Goal: Task Accomplishment & Management: Use online tool/utility

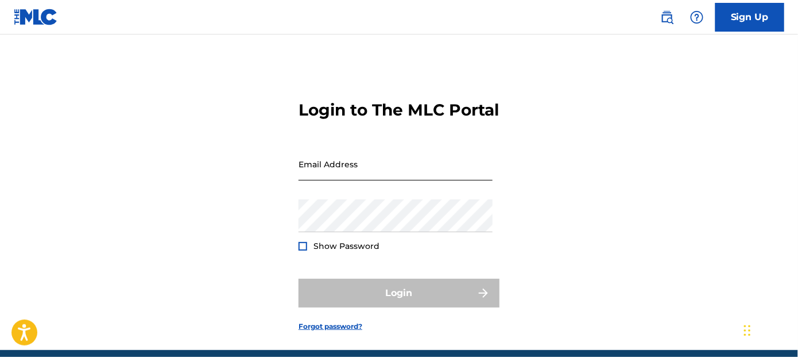
click at [347, 180] on input "Email Address" at bounding box center [396, 164] width 194 height 33
type input "[EMAIL_ADDRESS][DOMAIN_NAME]"
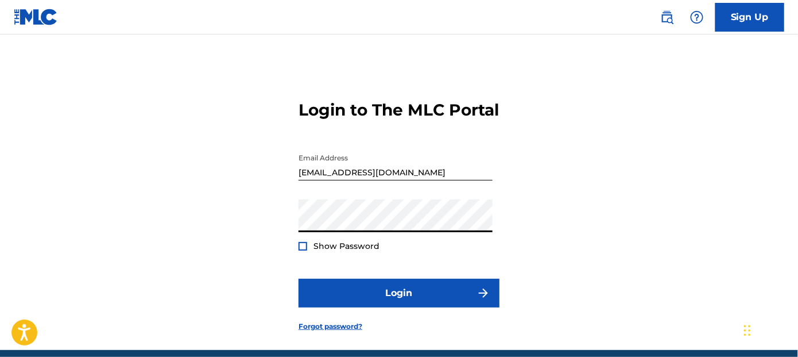
click at [309, 252] on div "Show Password" at bounding box center [339, 245] width 81 height 11
click at [298, 266] on div "Login to The MLC Portal Email Address [EMAIL_ADDRESS][DOMAIN_NAME] Password Sho…" at bounding box center [399, 206] width 798 height 287
click at [301, 250] on div at bounding box center [303, 246] width 9 height 9
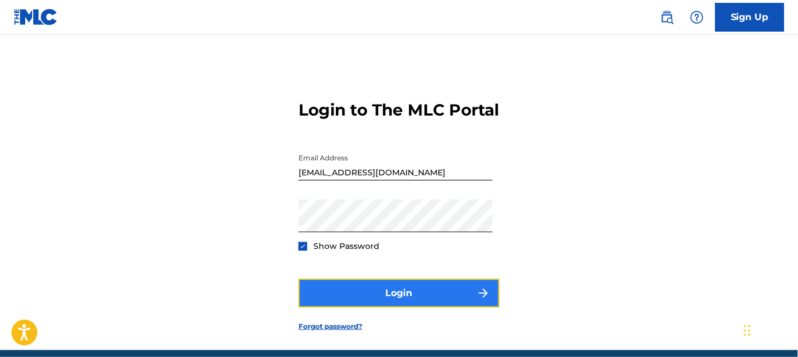
click at [350, 303] on button "Login" at bounding box center [399, 293] width 201 height 29
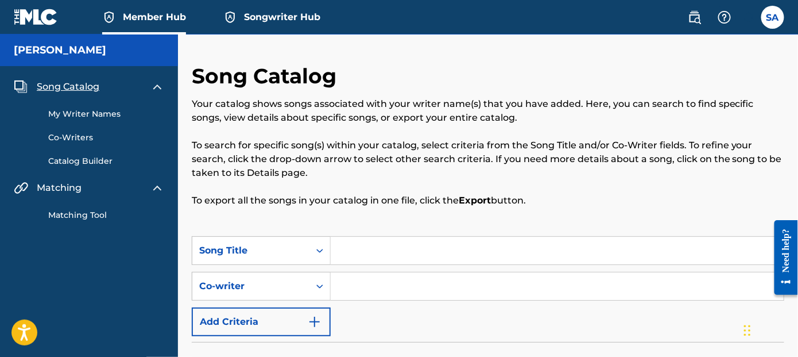
click at [253, 18] on span "Songwriter Hub" at bounding box center [282, 16] width 76 height 13
click at [161, 16] on span "Member Hub" at bounding box center [154, 16] width 63 height 13
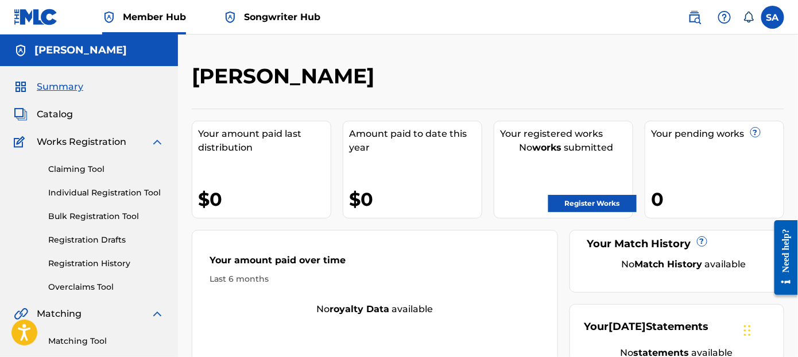
click at [288, 28] on link "Songwriter Hub" at bounding box center [271, 17] width 97 height 34
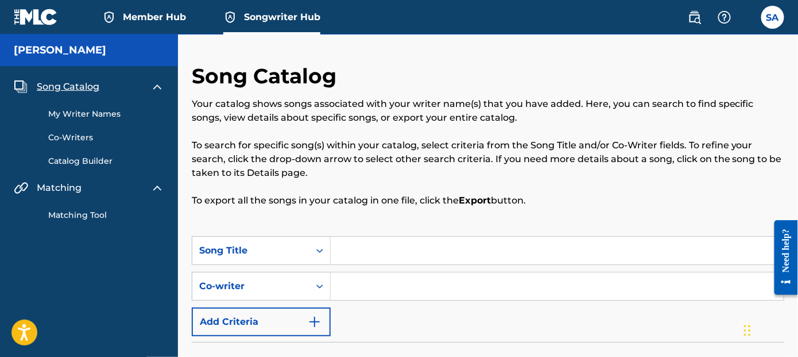
click at [103, 117] on link "My Writer Names" at bounding box center [106, 114] width 116 height 12
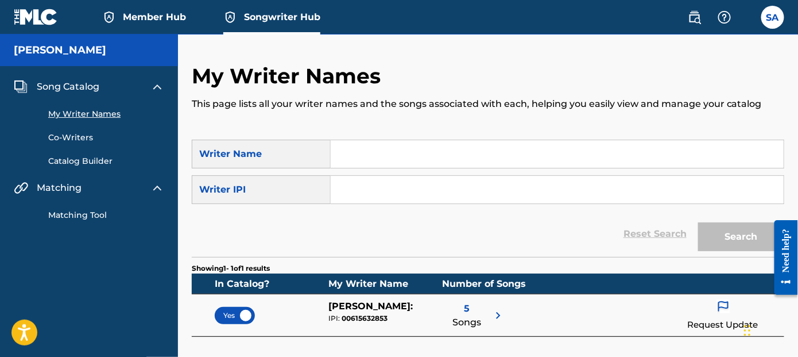
scroll to position [115, 0]
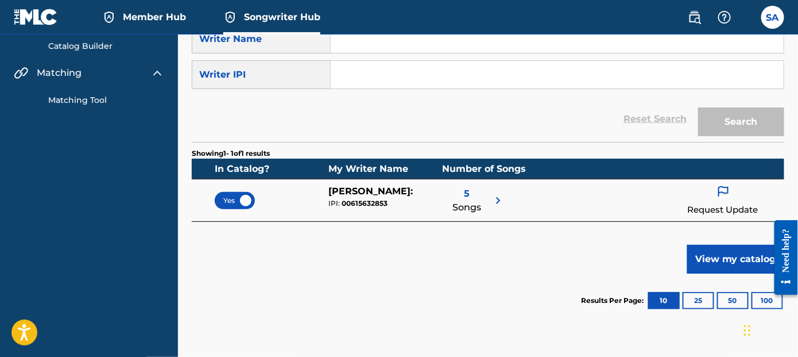
click at [491, 200] on div "5 Songs" at bounding box center [474, 200] width 63 height 32
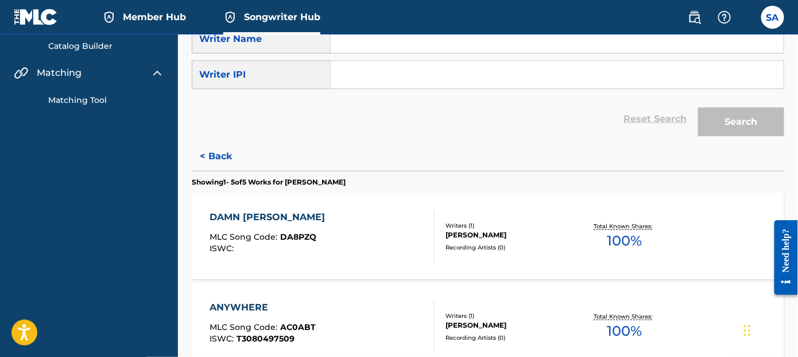
scroll to position [172, 0]
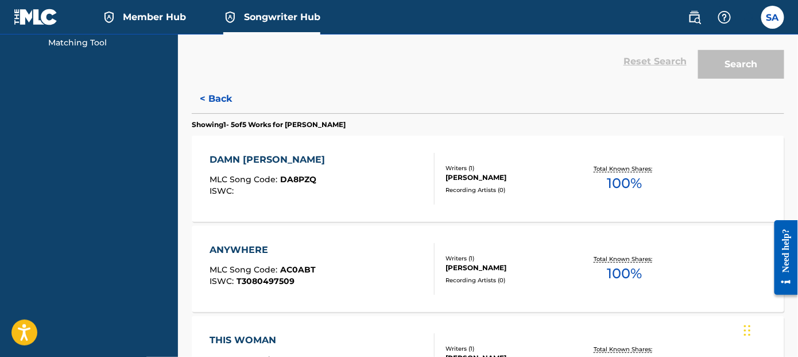
click at [624, 182] on span "100 %" at bounding box center [625, 183] width 35 height 21
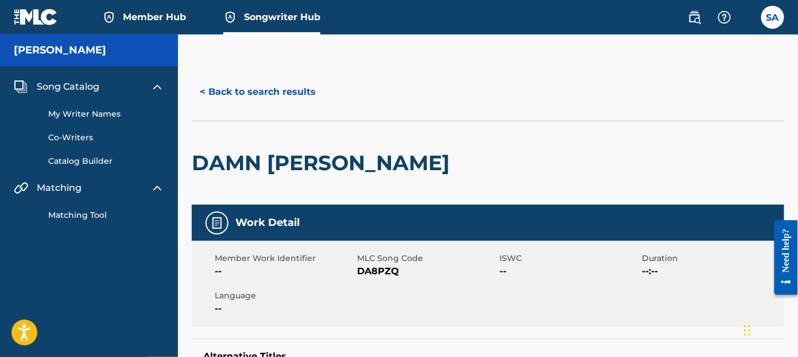
click at [151, 13] on span "Member Hub" at bounding box center [154, 16] width 63 height 13
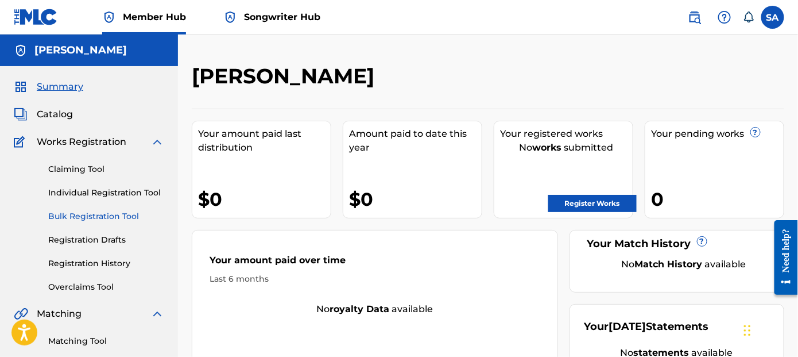
click at [69, 217] on link "Bulk Registration Tool" at bounding box center [106, 216] width 116 height 12
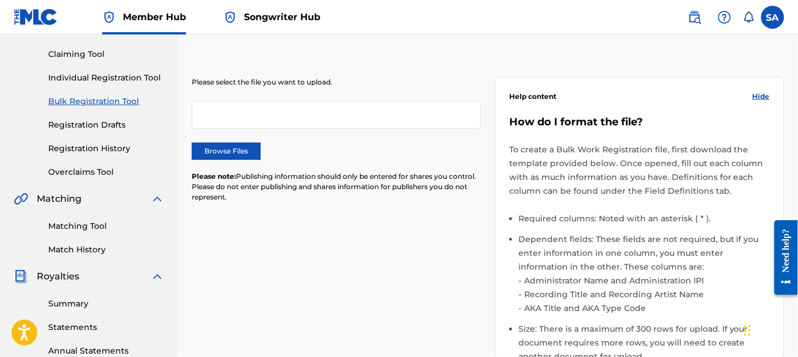
scroll to position [287, 0]
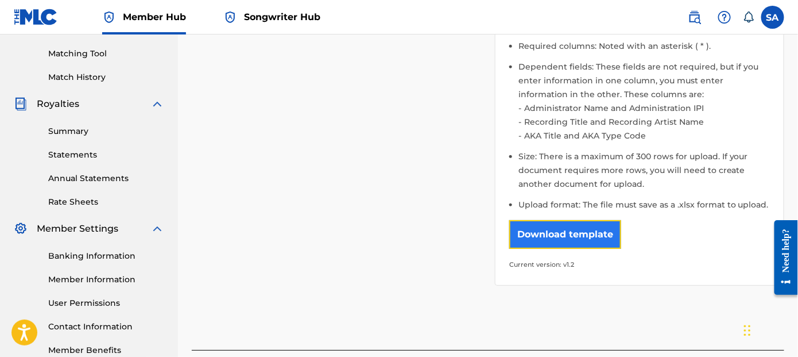
click at [536, 235] on button "Download template" at bounding box center [566, 234] width 112 height 29
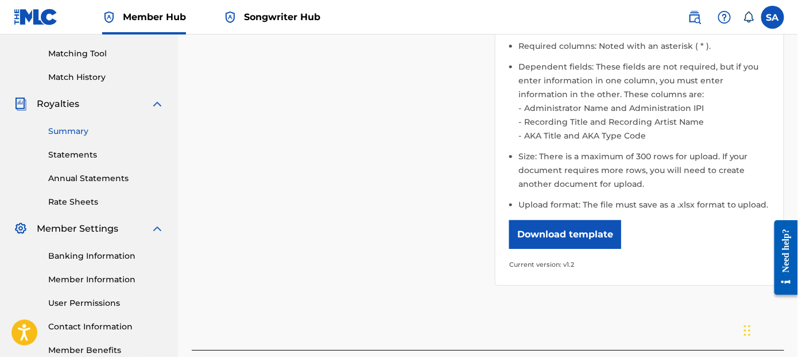
click at [61, 129] on link "Summary" at bounding box center [106, 131] width 116 height 12
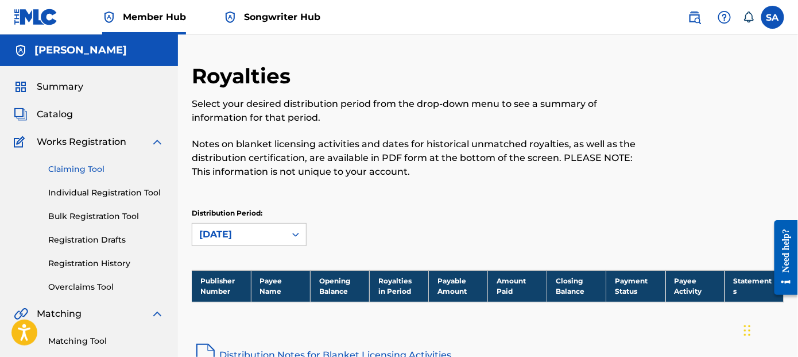
click at [76, 164] on link "Claiming Tool" at bounding box center [106, 169] width 116 height 12
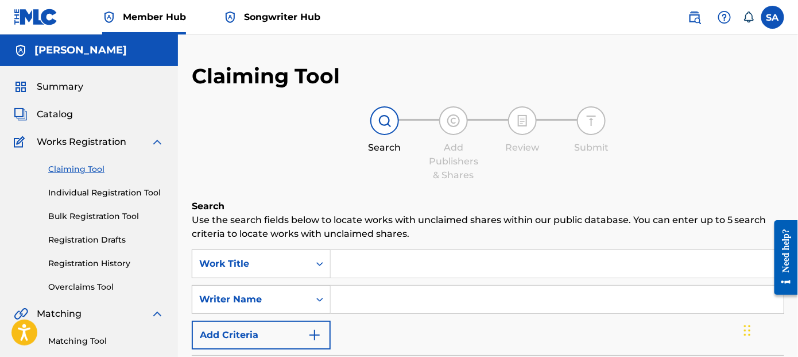
scroll to position [115, 0]
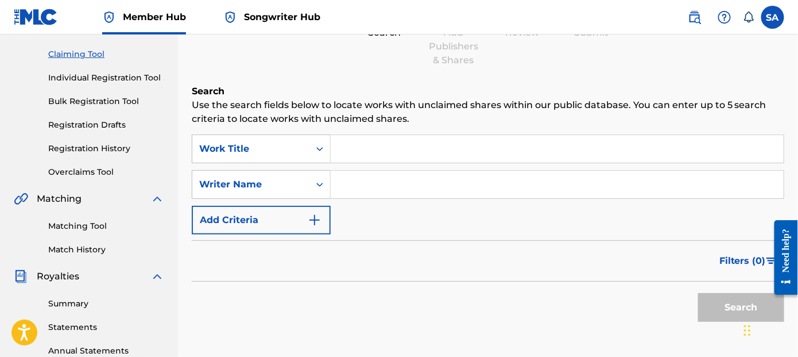
click at [364, 151] on input "Search Form" at bounding box center [557, 149] width 453 height 28
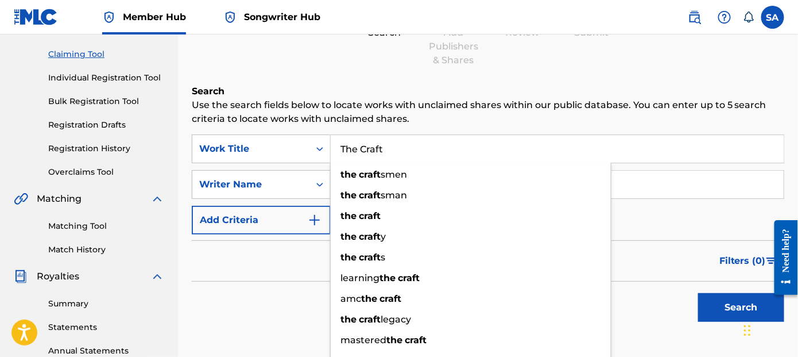
type input "The Craft"
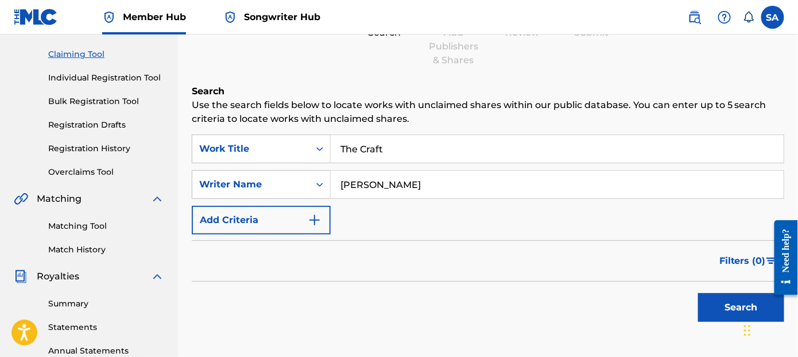
type input "[PERSON_NAME]"
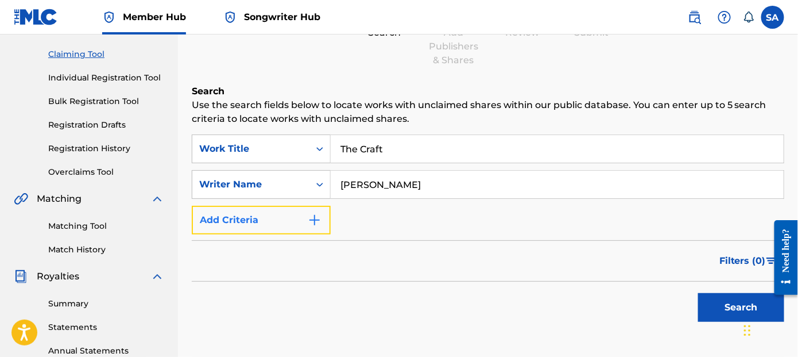
click at [314, 218] on img "Search Form" at bounding box center [315, 220] width 14 height 14
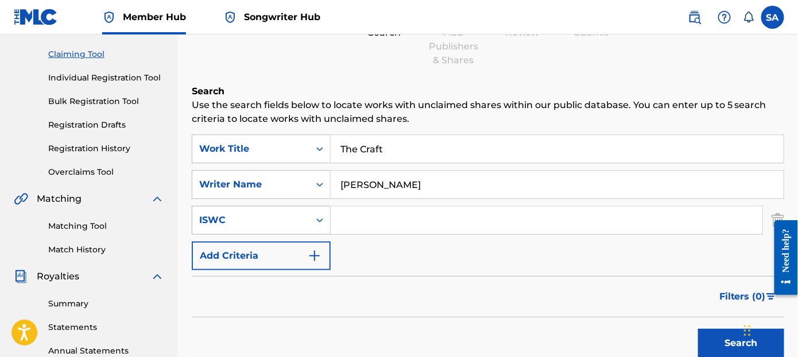
click at [323, 218] on icon "Search Form" at bounding box center [319, 219] width 11 height 11
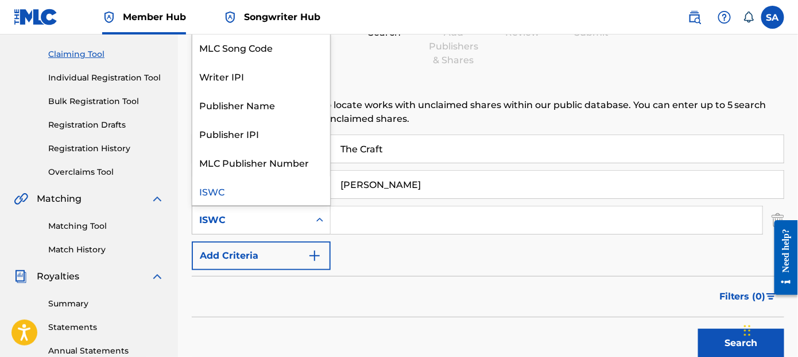
click at [213, 193] on div "ISWC" at bounding box center [261, 190] width 138 height 29
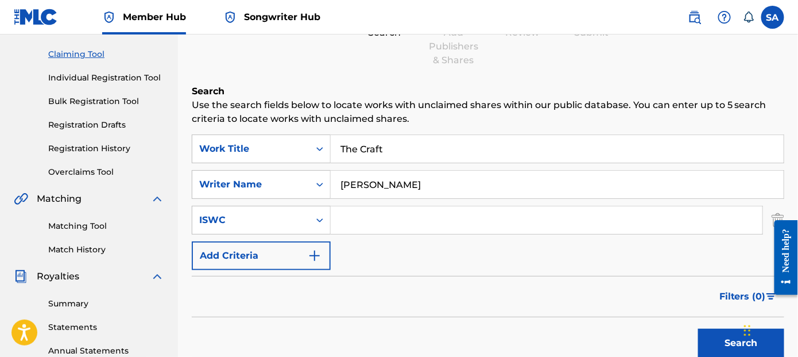
click at [373, 219] on input "Search Form" at bounding box center [547, 220] width 432 height 28
